Goal: Transaction & Acquisition: Subscribe to service/newsletter

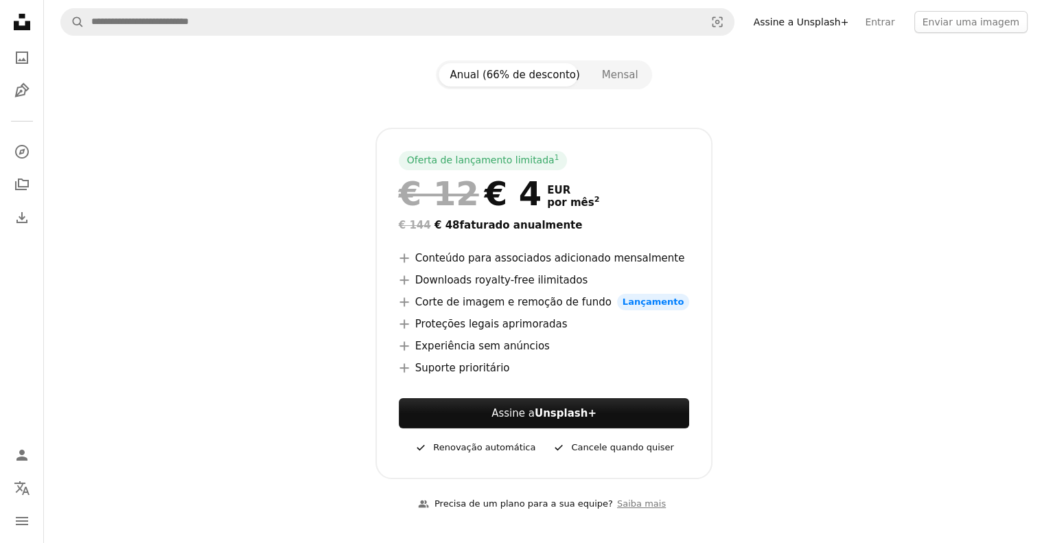
scroll to position [163, 0]
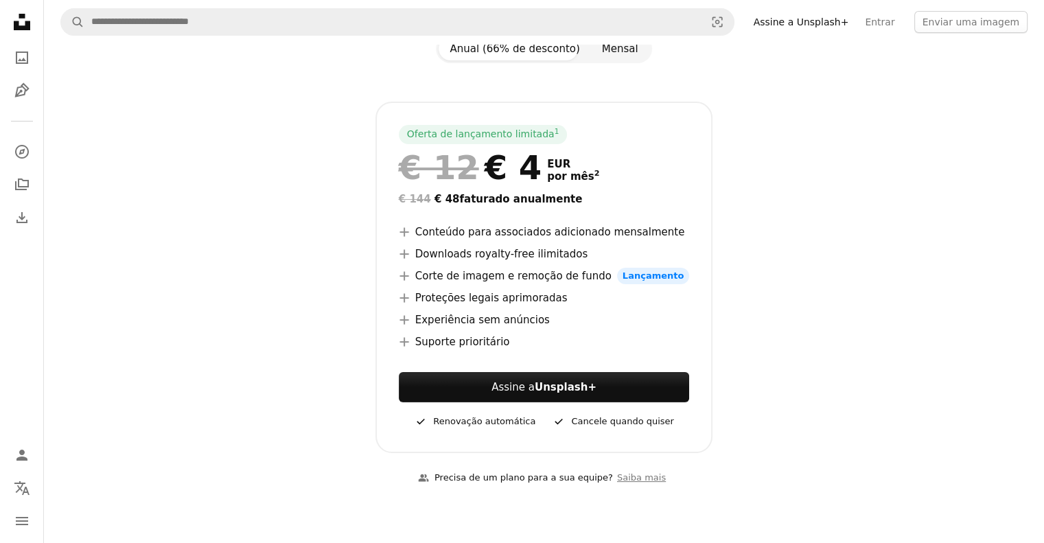
click at [608, 59] on button "Mensal" at bounding box center [620, 48] width 58 height 23
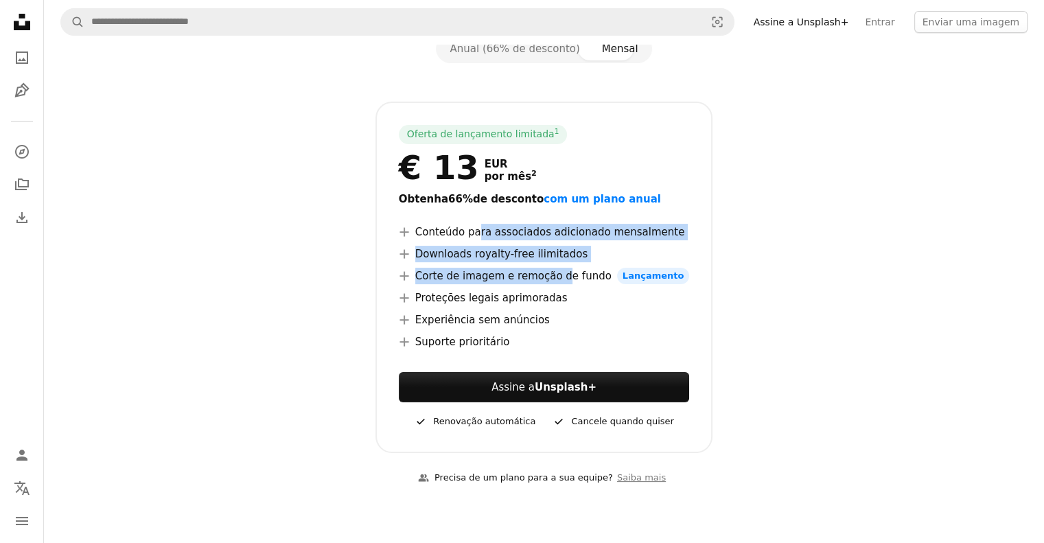
drag, startPoint x: 488, startPoint y: 232, endPoint x: 571, endPoint y: 267, distance: 90.2
click at [571, 267] on ul "A plus sign Conteúdo para associados adicionado mensalmente A plus sign Downloa…" at bounding box center [544, 287] width 291 height 126
click at [571, 268] on li "A plus sign Corte de imagem e remoção de fundo Lançamento" at bounding box center [544, 276] width 291 height 16
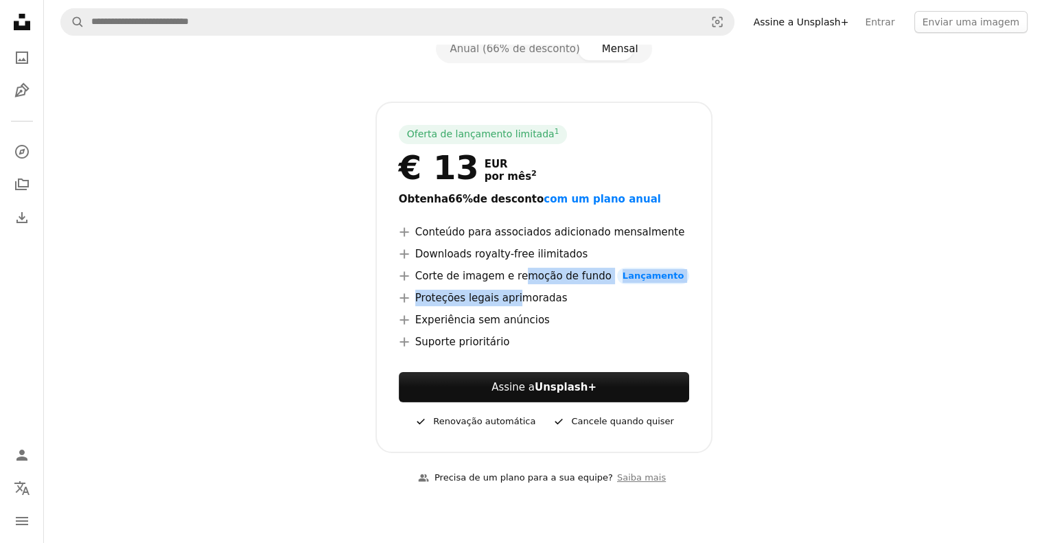
click at [527, 290] on ul "A plus sign Conteúdo para associados adicionado mensalmente A plus sign Downloa…" at bounding box center [544, 287] width 291 height 126
click at [527, 290] on li "A plus sign Proteções legais aprimoradas" at bounding box center [544, 298] width 291 height 16
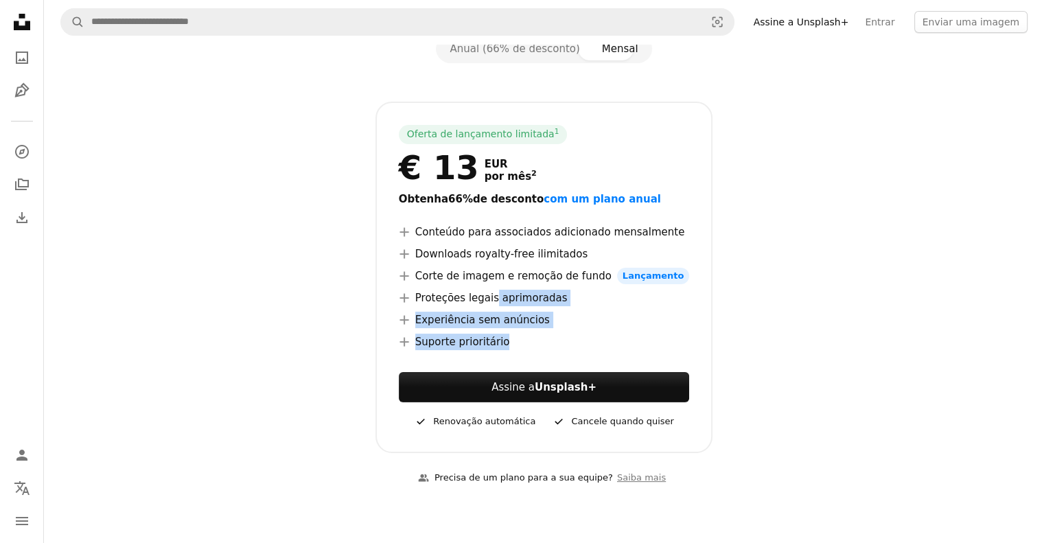
drag, startPoint x: 505, startPoint y: 299, endPoint x: 589, endPoint y: 361, distance: 104.1
click at [589, 361] on div "Oferta de lançamento limitada 1 € 13 EUR por mês 2 Obtenha 66% de desconto com …" at bounding box center [545, 278] width 338 height 352
click at [516, 58] on button "Anual (66% de desconto)" at bounding box center [515, 48] width 152 height 23
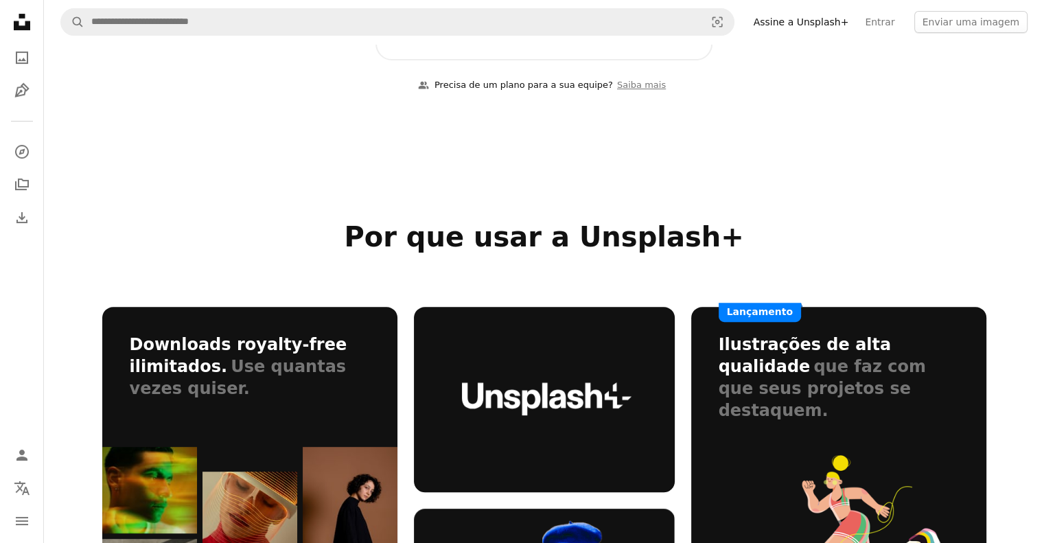
scroll to position [0, 0]
